Goal: Task Accomplishment & Management: Use online tool/utility

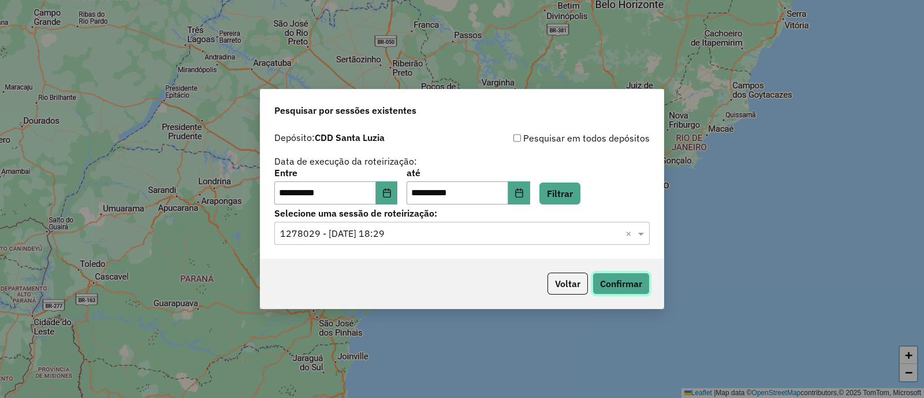
click at [625, 277] on button "Confirmar" at bounding box center [620, 284] width 57 height 22
